Goal: Task Accomplishment & Management: Use online tool/utility

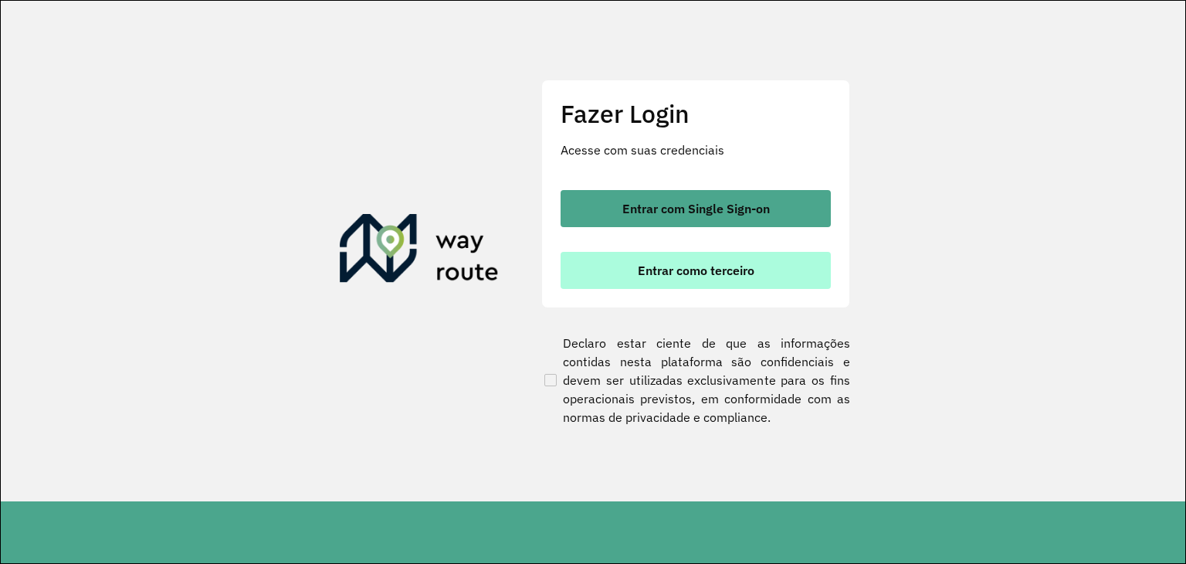
click at [714, 276] on span "Entrar como terceiro" at bounding box center [696, 270] width 117 height 12
click at [706, 271] on span "Entrar como terceiro" at bounding box center [696, 270] width 117 height 12
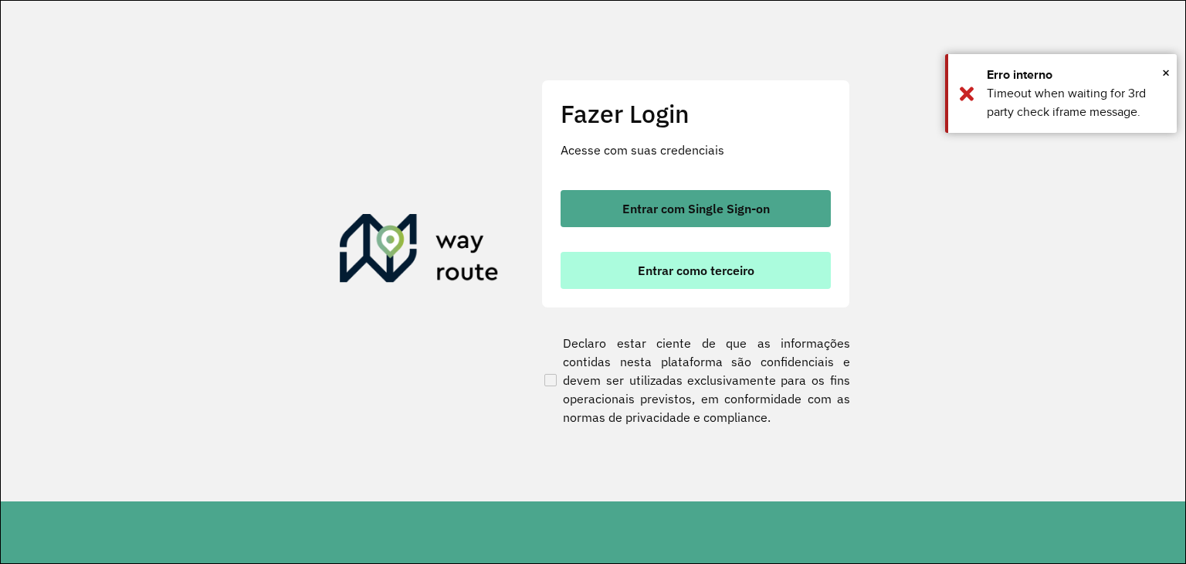
click at [706, 271] on span "Entrar como terceiro" at bounding box center [696, 270] width 117 height 12
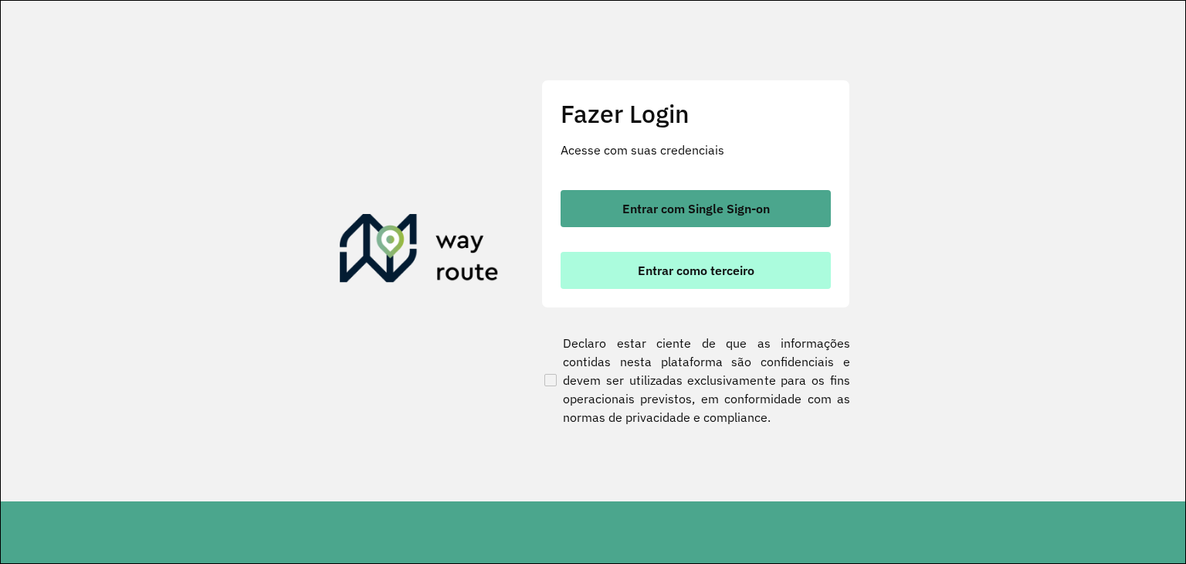
click at [661, 273] on span "Entrar como terceiro" at bounding box center [696, 270] width 117 height 12
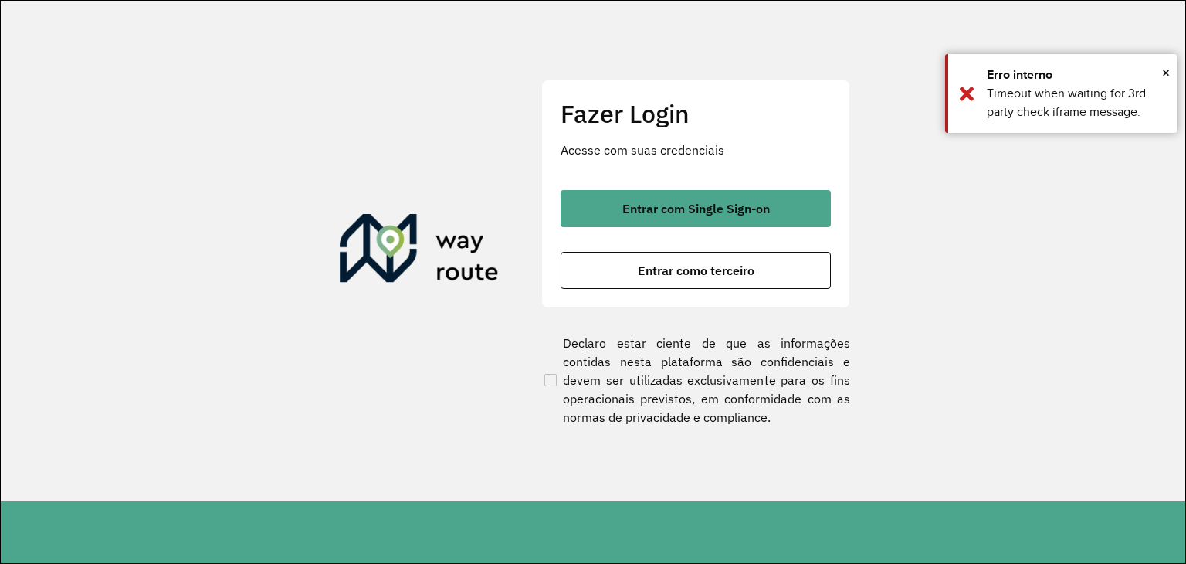
click at [993, 153] on section "Fazer Login Acesse com suas credenciais Entrar com Single Sign-on Entrar como t…" at bounding box center [593, 251] width 1185 height 500
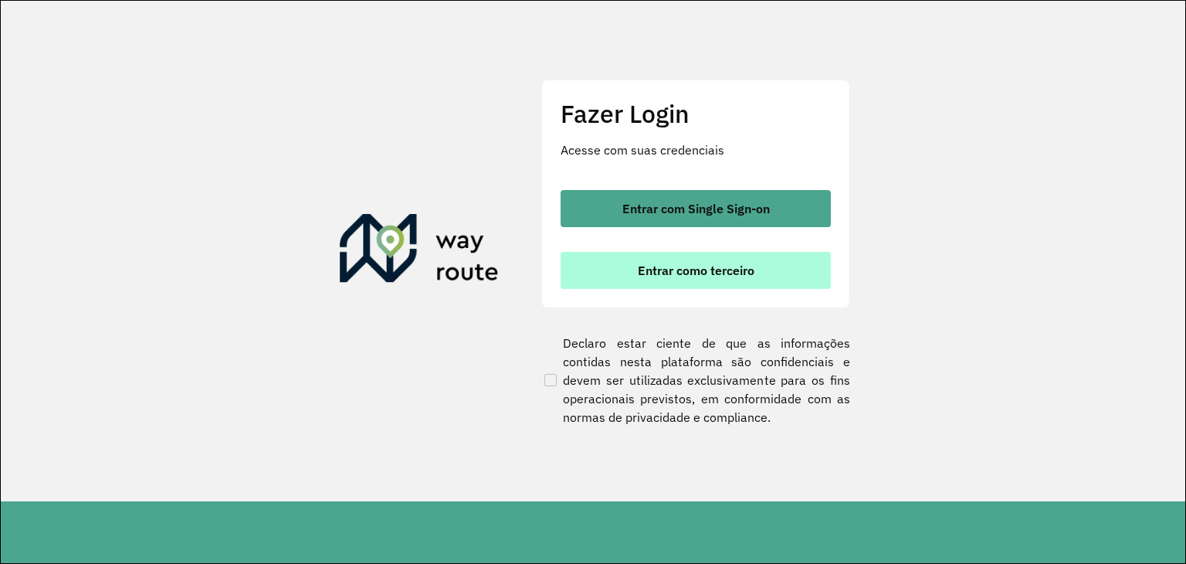
click at [724, 264] on span "Entrar como terceiro" at bounding box center [696, 270] width 117 height 12
click at [712, 273] on span "Entrar como terceiro" at bounding box center [696, 270] width 117 height 12
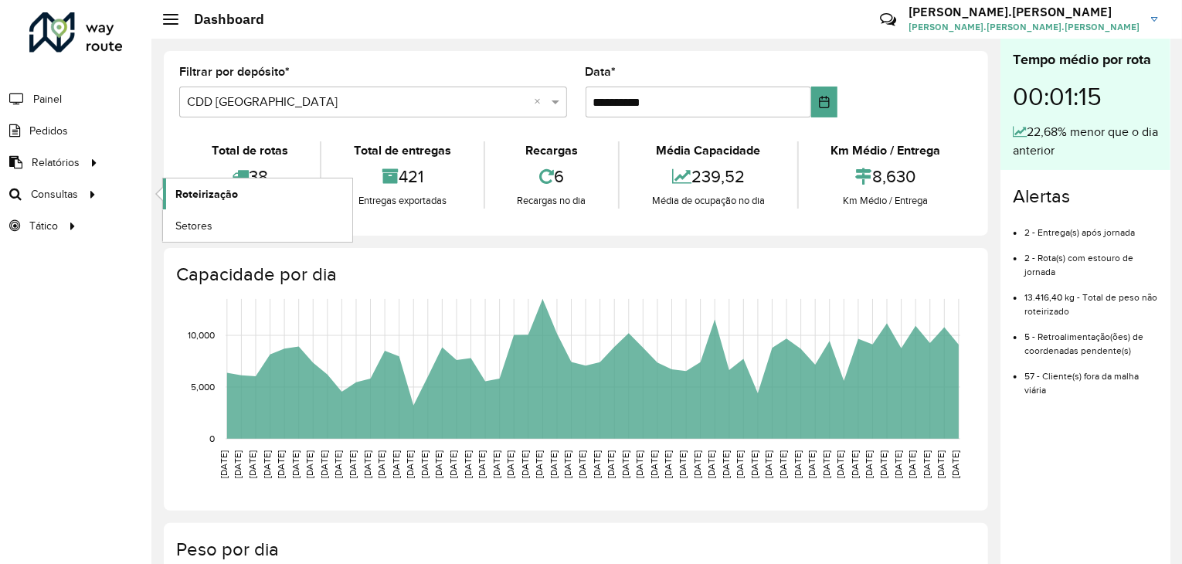
click at [202, 194] on span "Roteirização" at bounding box center [206, 194] width 63 height 16
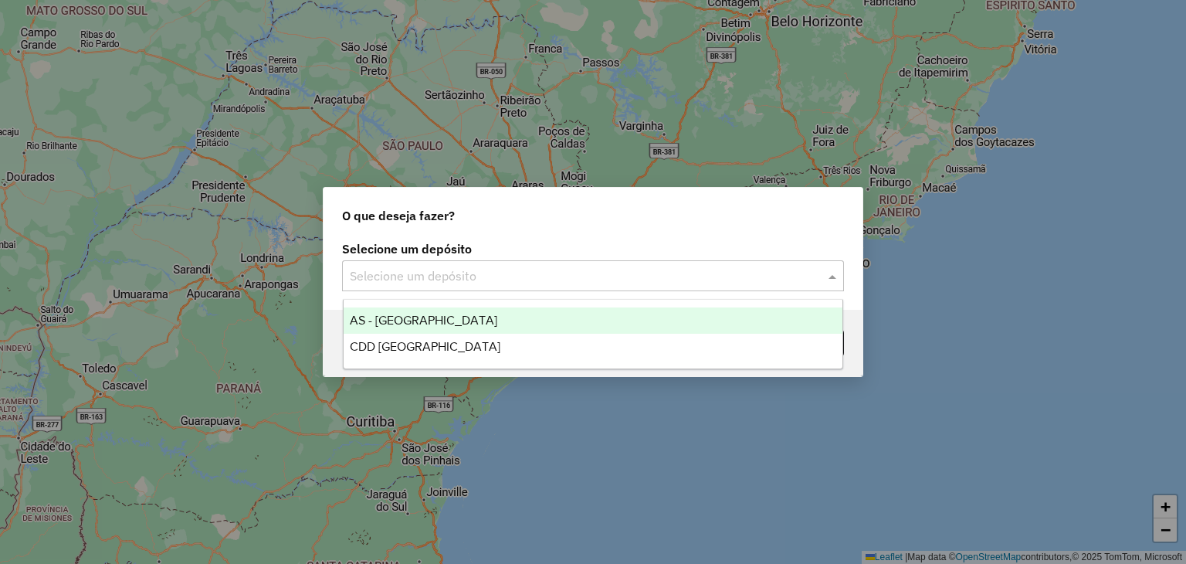
click at [448, 281] on input "text" at bounding box center [578, 276] width 456 height 19
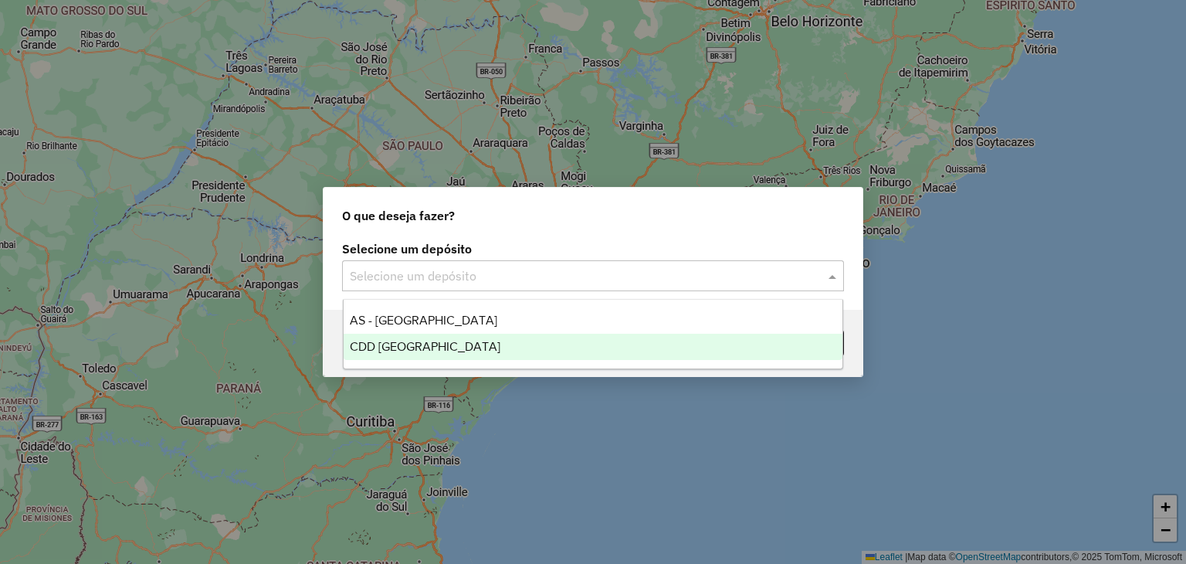
click at [447, 344] on span "CDD [GEOGRAPHIC_DATA]" at bounding box center [425, 346] width 151 height 13
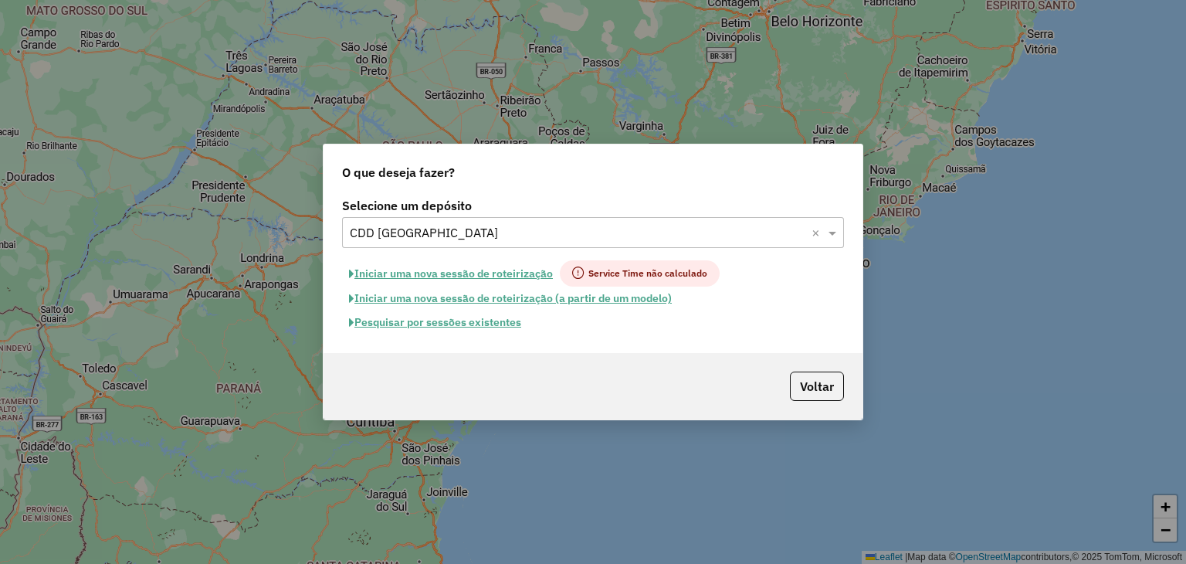
click at [477, 323] on button "Pesquisar por sessões existentes" at bounding box center [435, 322] width 186 height 24
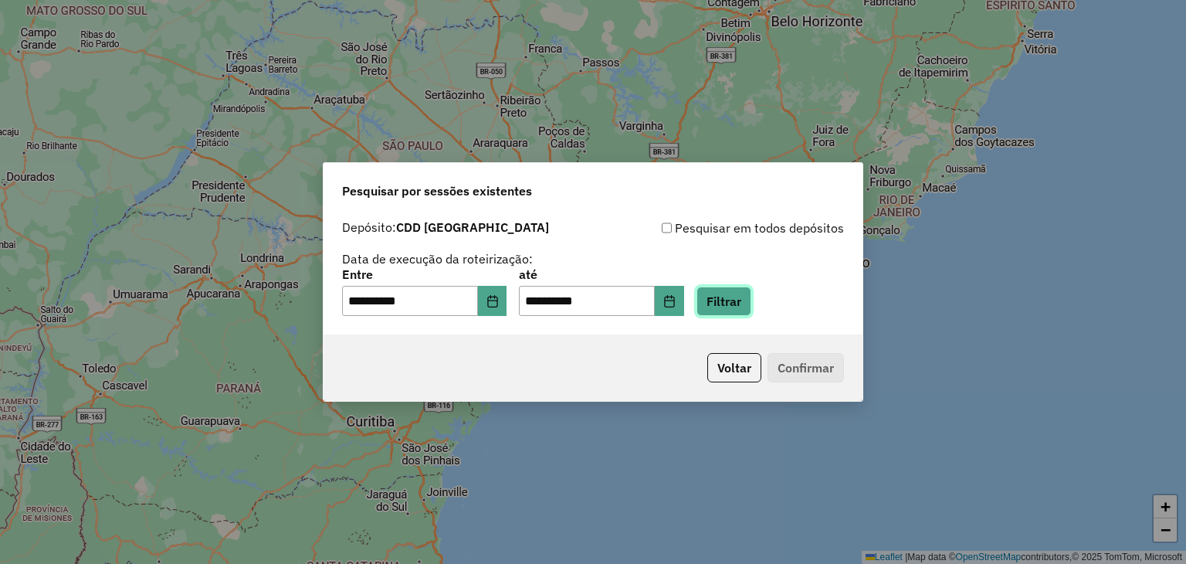
click at [748, 304] on button "Filtrar" at bounding box center [724, 301] width 55 height 29
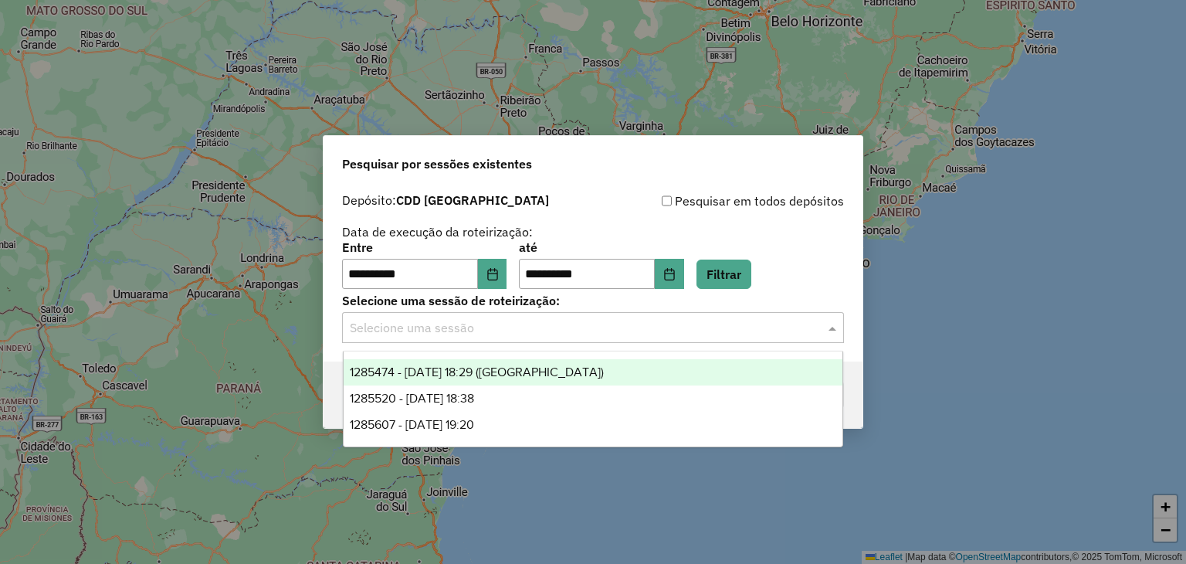
click at [661, 326] on input "text" at bounding box center [578, 328] width 456 height 19
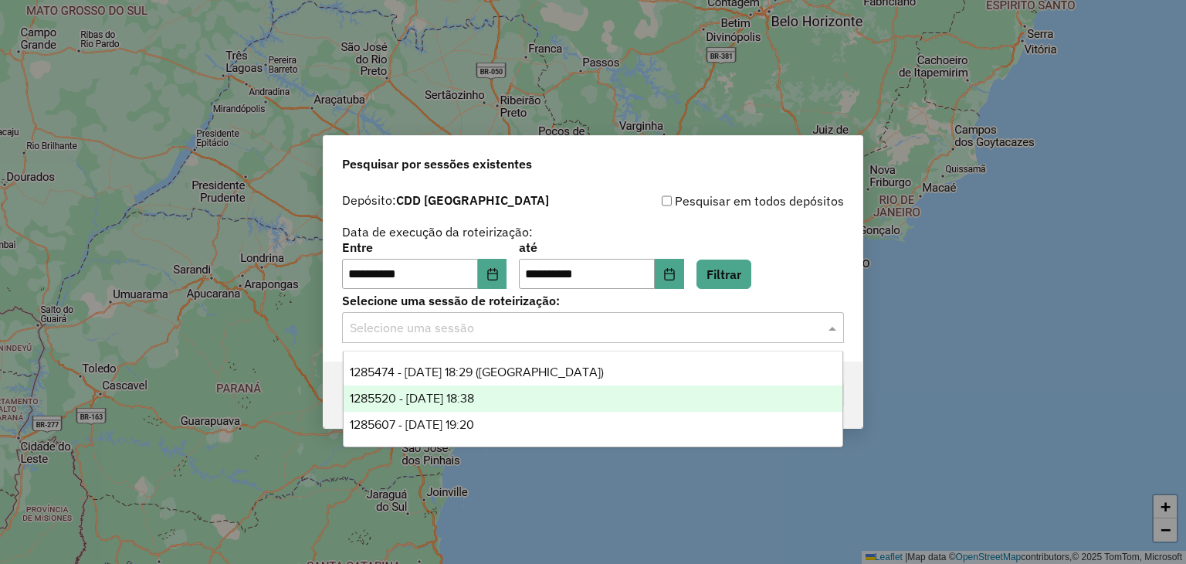
click at [577, 399] on div "1285520 - 30/09/2025 18:38" at bounding box center [594, 398] width 500 height 26
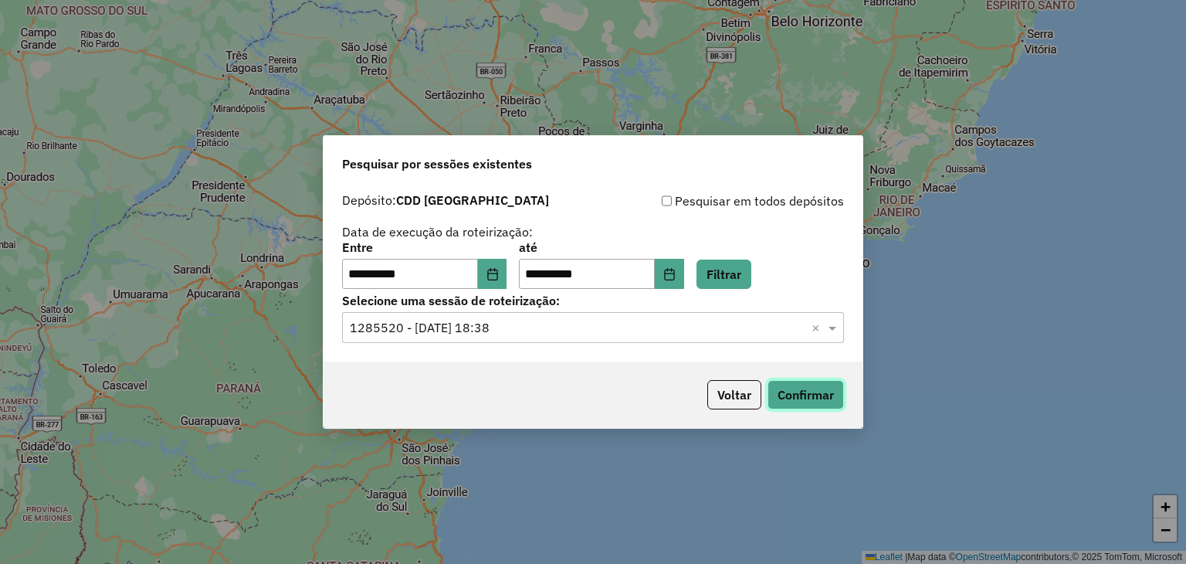
click at [820, 402] on button "Confirmar" at bounding box center [806, 394] width 76 height 29
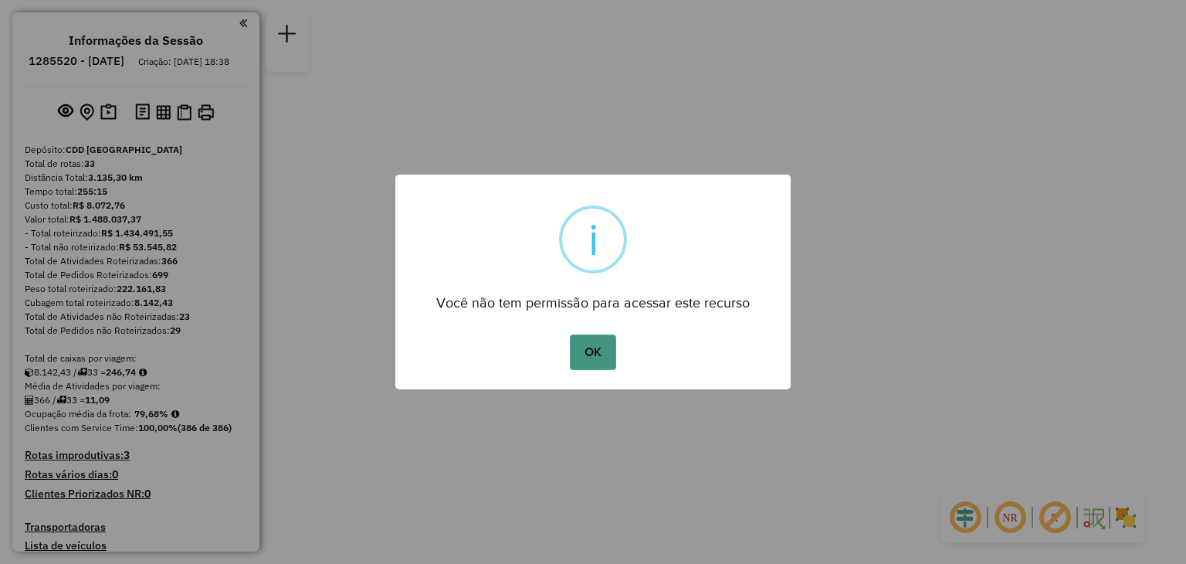
click at [599, 347] on button "OK" at bounding box center [593, 352] width 46 height 36
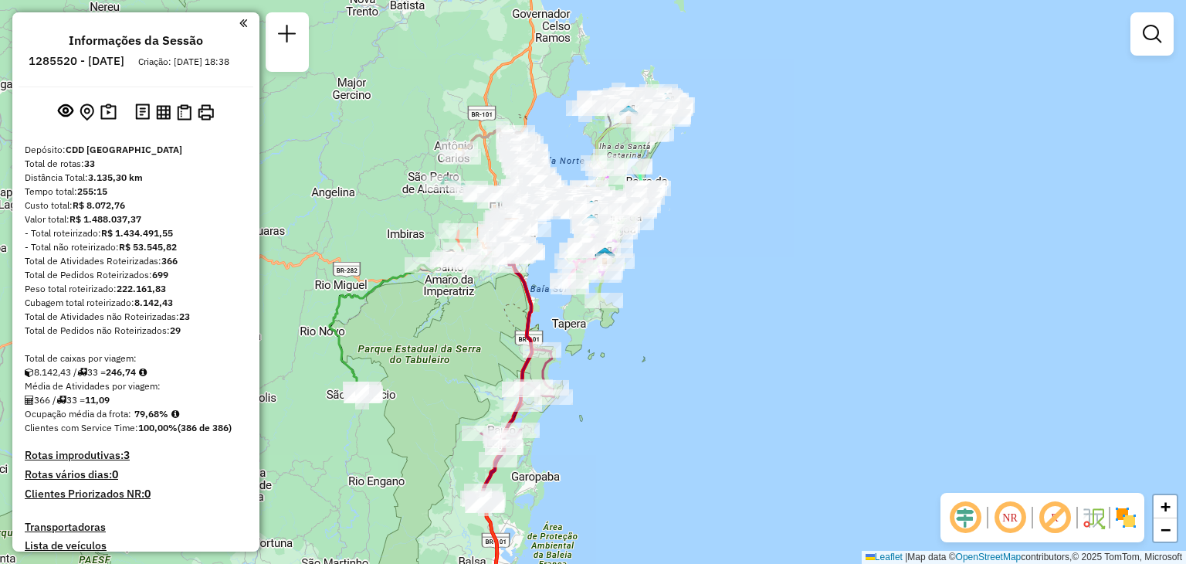
drag, startPoint x: 766, startPoint y: 449, endPoint x: 686, endPoint y: 394, distance: 97.3
click at [686, 394] on div "Janela de atendimento Grade de atendimento Capacidade Transportadoras Veículos …" at bounding box center [593, 282] width 1186 height 564
click at [1011, 532] on em at bounding box center [1010, 517] width 37 height 37
click at [1168, 509] on span "+" at bounding box center [1166, 506] width 10 height 19
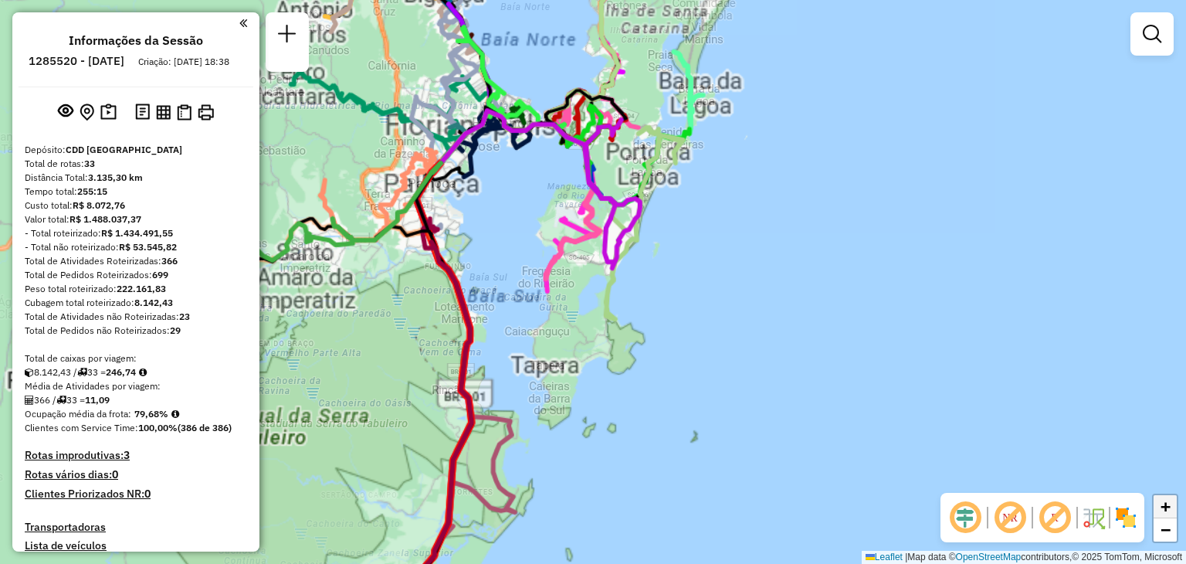
click at [1168, 509] on span "+" at bounding box center [1166, 506] width 10 height 19
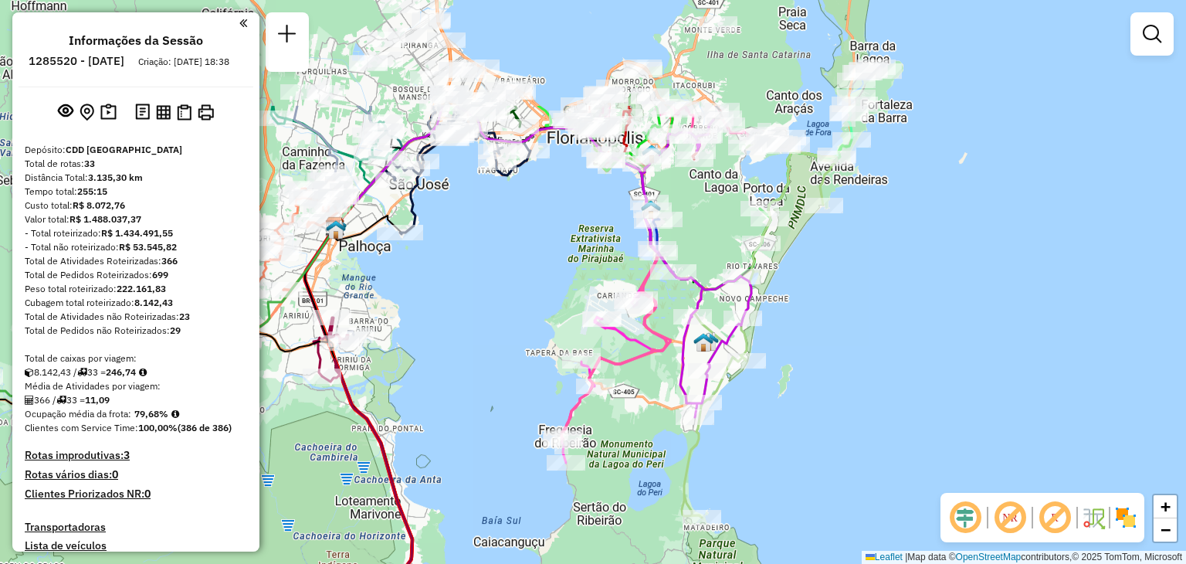
drag, startPoint x: 830, startPoint y: 334, endPoint x: 897, endPoint y: 497, distance: 176.7
click at [897, 497] on div "Janela de atendimento Grade de atendimento Capacidade Transportadoras Veículos …" at bounding box center [593, 282] width 1186 height 564
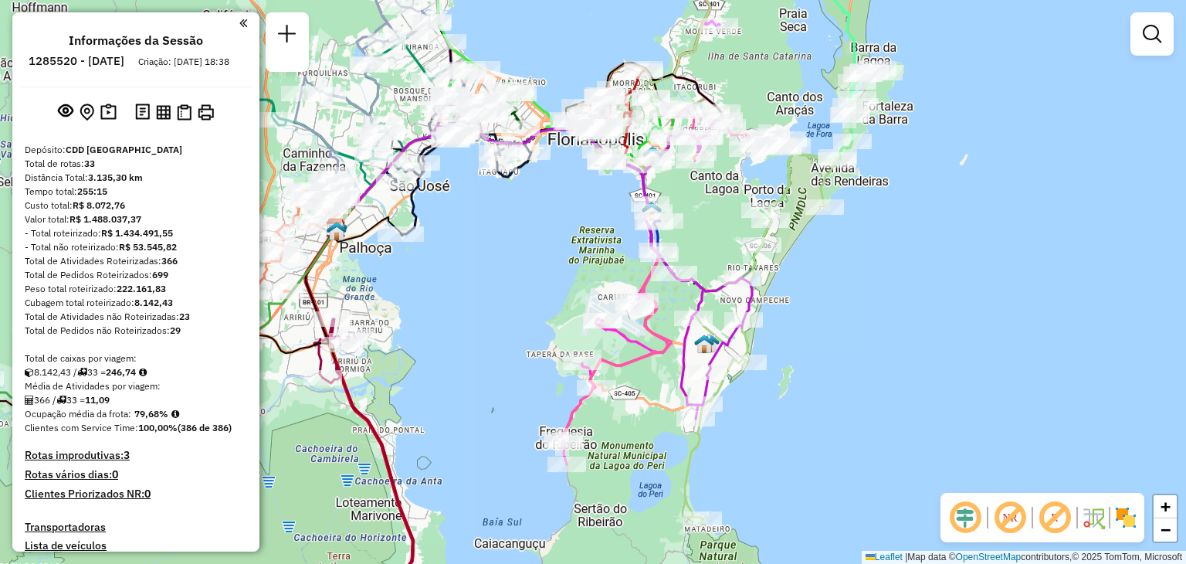
drag, startPoint x: 974, startPoint y: 115, endPoint x: 951, endPoint y: 246, distance: 133.2
click at [970, 257] on div "Janela de atendimento Grade de atendimento Capacidade Transportadoras Veículos …" at bounding box center [593, 282] width 1186 height 564
